Goal: Transaction & Acquisition: Purchase product/service

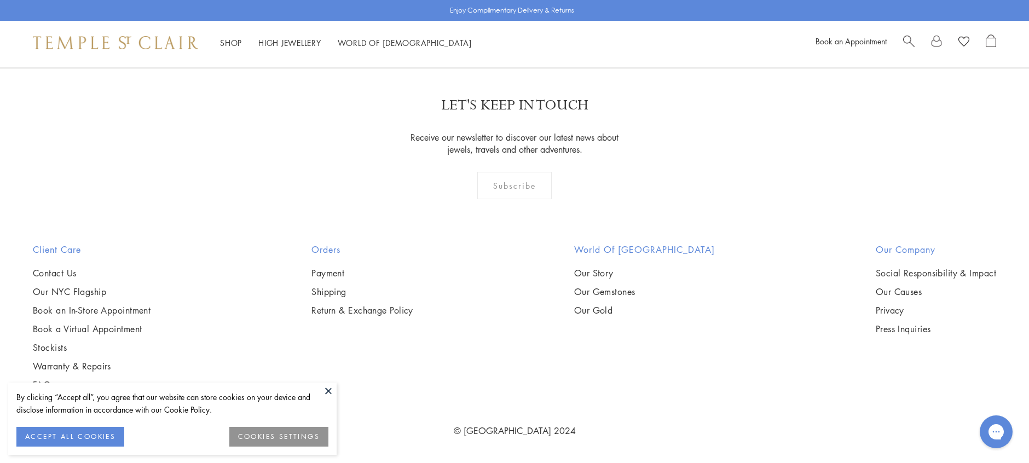
scroll to position [3655, 0]
click at [0, 0] on img at bounding box center [0, 0] width 0 height 0
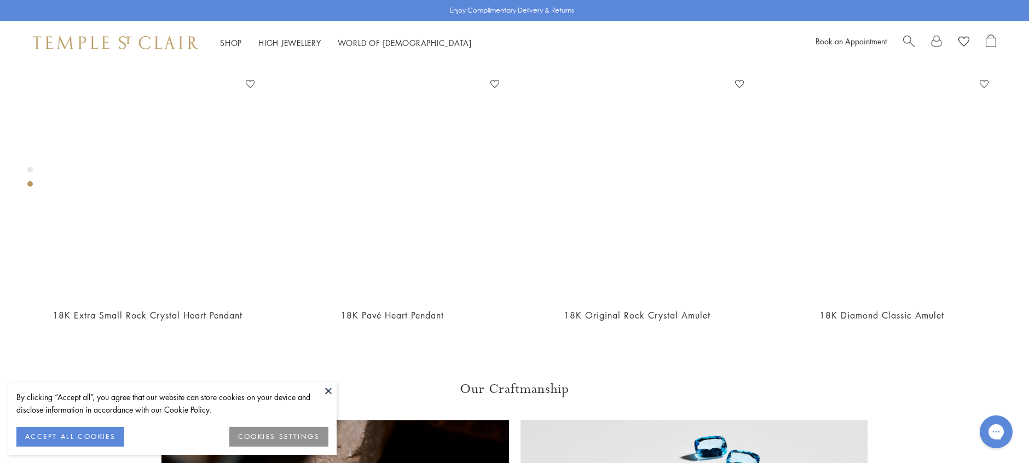
scroll to position [611, 0]
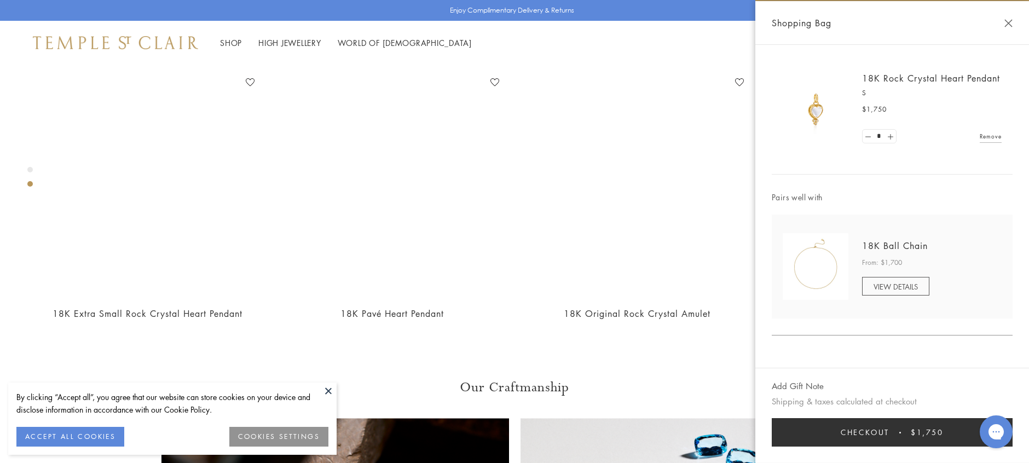
click at [881, 434] on span "Checkout" at bounding box center [865, 432] width 49 height 12
